Goal: Transaction & Acquisition: Download file/media

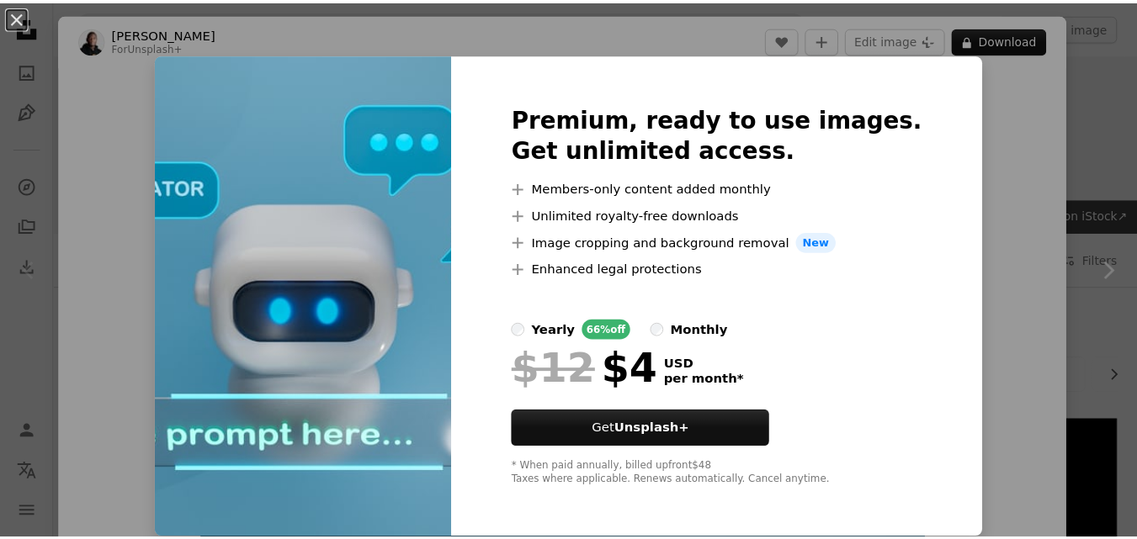
scroll to position [95, 0]
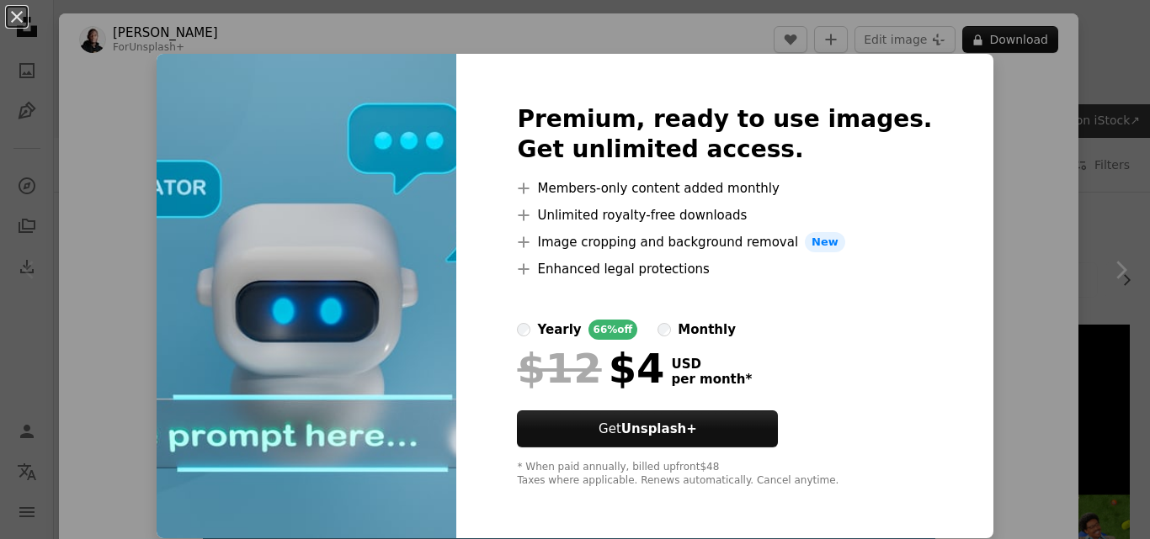
click at [412, 268] on img at bounding box center [307, 296] width 300 height 485
click at [19, 15] on button "An X shape" at bounding box center [17, 17] width 20 height 20
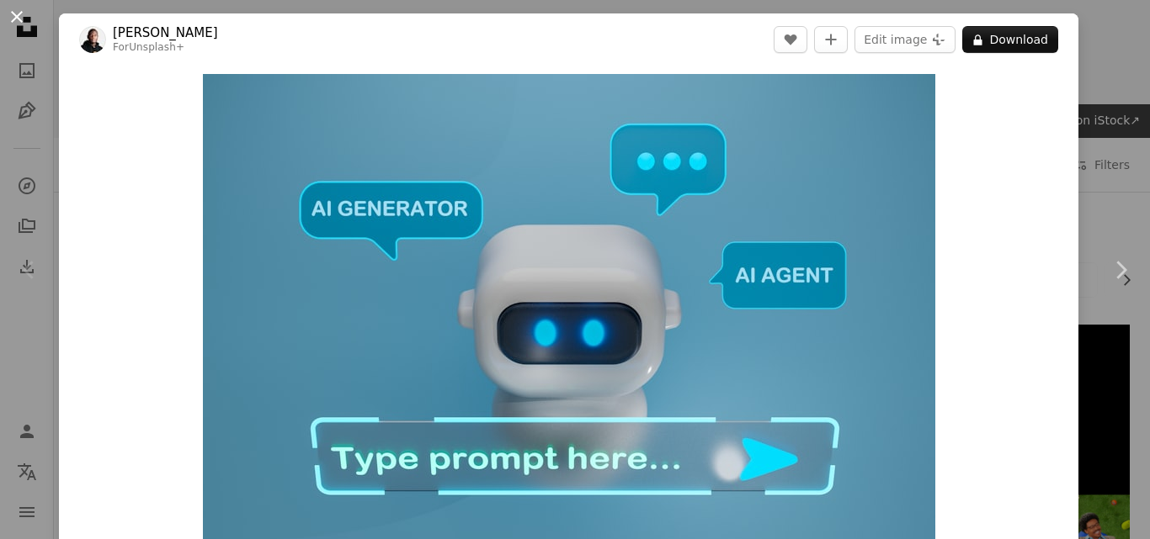
click at [16, 23] on button "An X shape" at bounding box center [17, 17] width 20 height 20
